Goal: Information Seeking & Learning: Learn about a topic

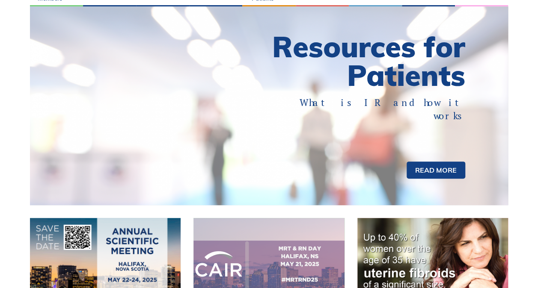
scroll to position [43, 0]
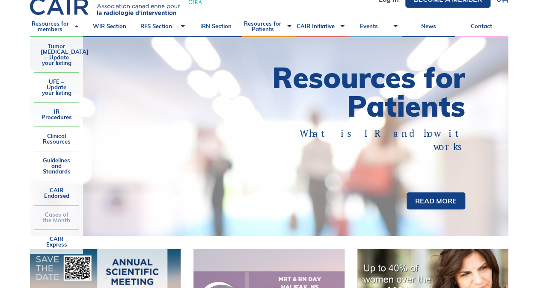
click at [64, 219] on link "Cases of the Month" at bounding box center [56, 218] width 44 height 24
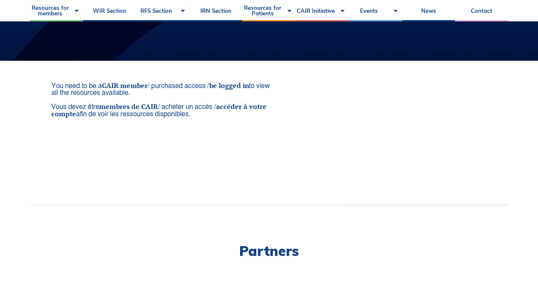
scroll to position [43, 0]
